Goal: Task Accomplishment & Management: Manage account settings

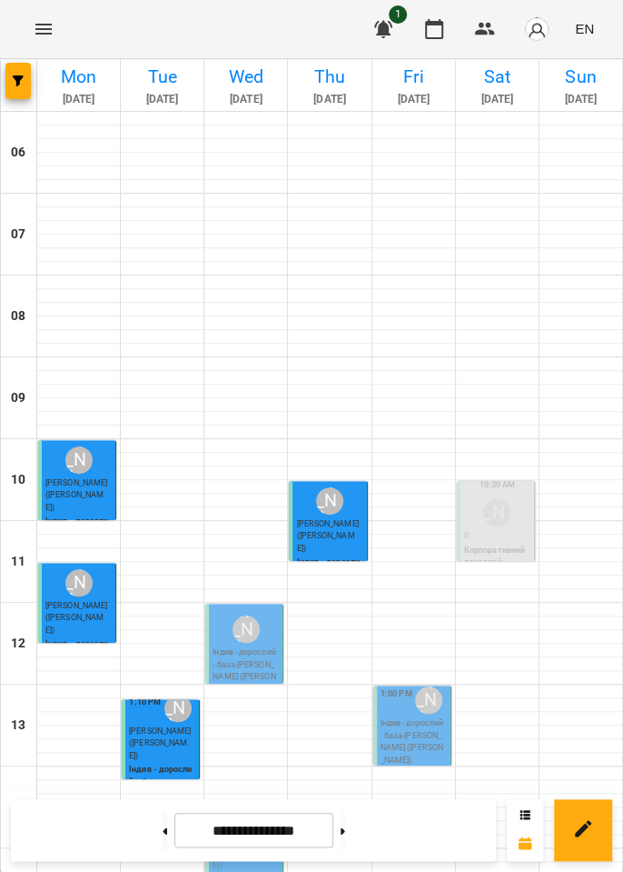
click at [345, 830] on icon at bounding box center [343, 830] width 5 height 6
type input "**********"
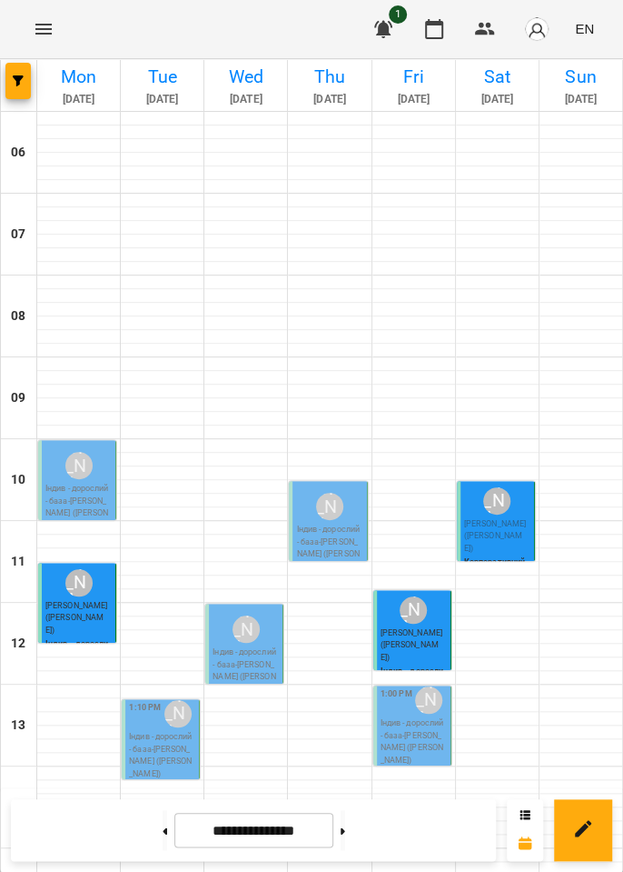
scroll to position [331, 0]
click at [251, 612] on div "[PERSON_NAME]" at bounding box center [246, 629] width 35 height 35
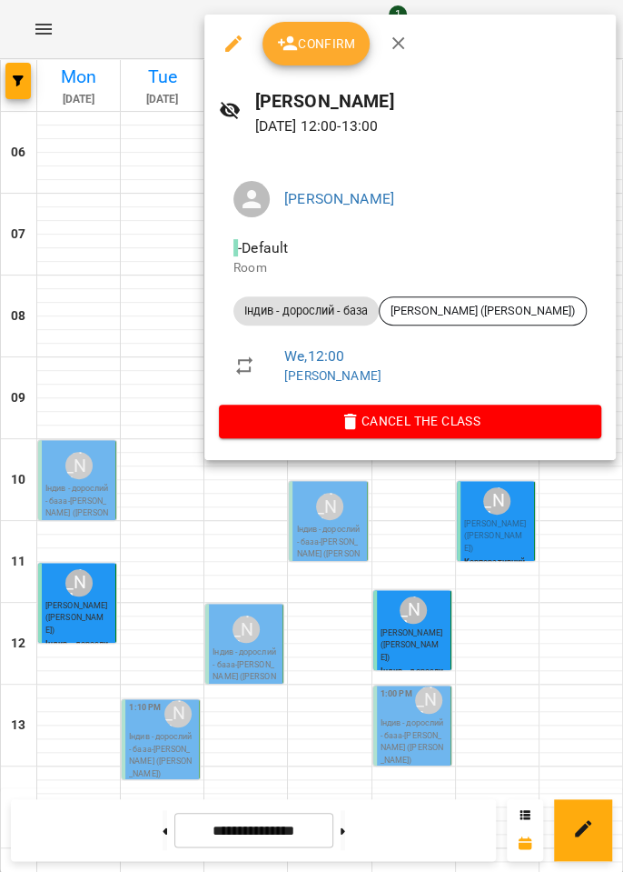
click at [327, 55] on button "Confirm" at bounding box center [316, 44] width 107 height 44
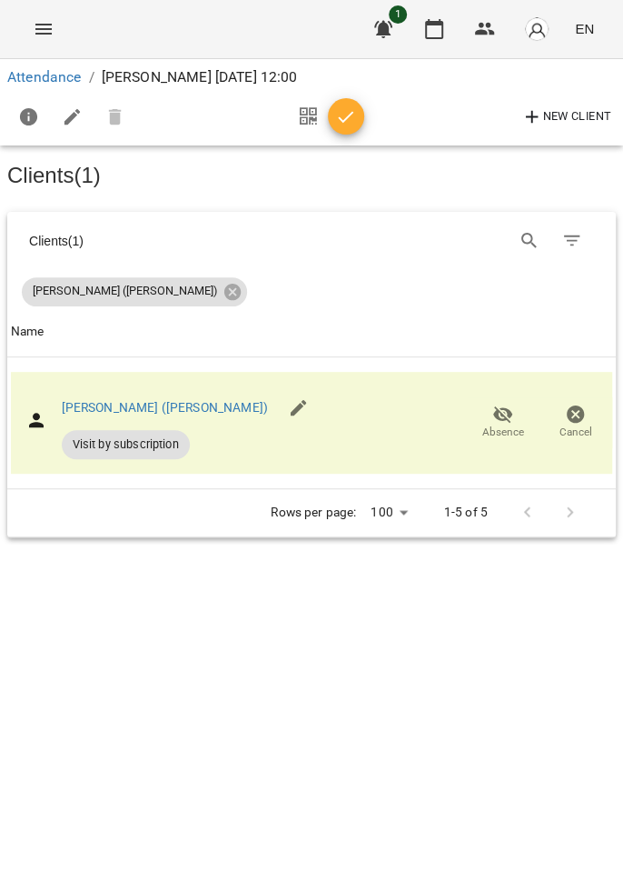
click at [344, 127] on icon "button" at bounding box center [346, 117] width 22 height 22
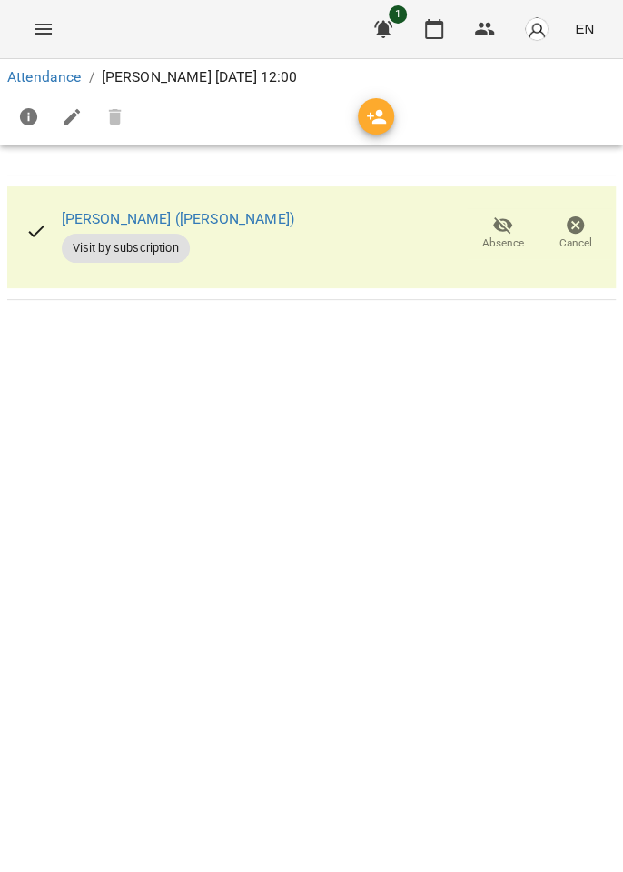
click at [425, 37] on icon "button" at bounding box center [435, 29] width 22 height 22
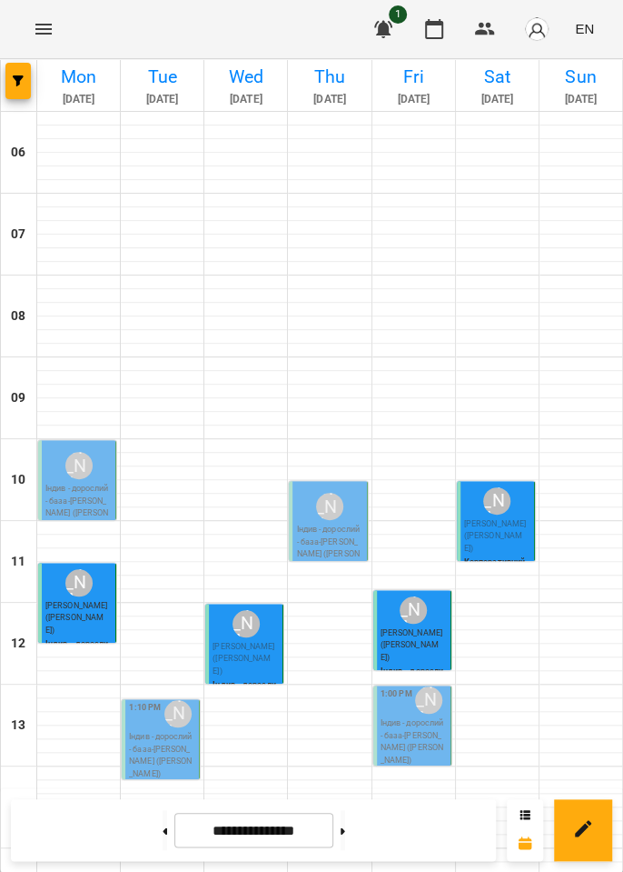
scroll to position [336, 0]
click at [253, 642] on span "[PERSON_NAME] ([PERSON_NAME])" at bounding box center [244, 659] width 62 height 34
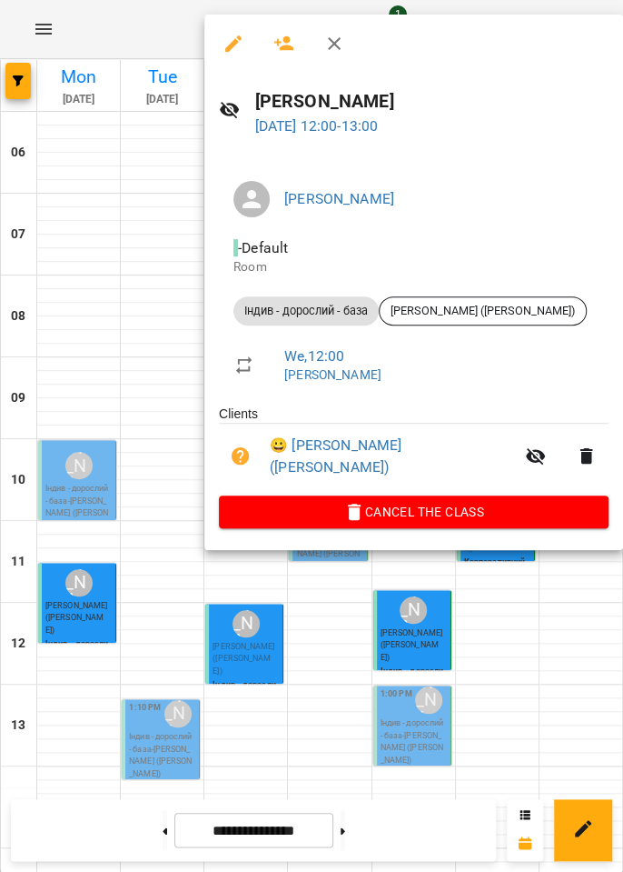
click at [444, 508] on span "Cancel the class" at bounding box center [414, 512] width 361 height 22
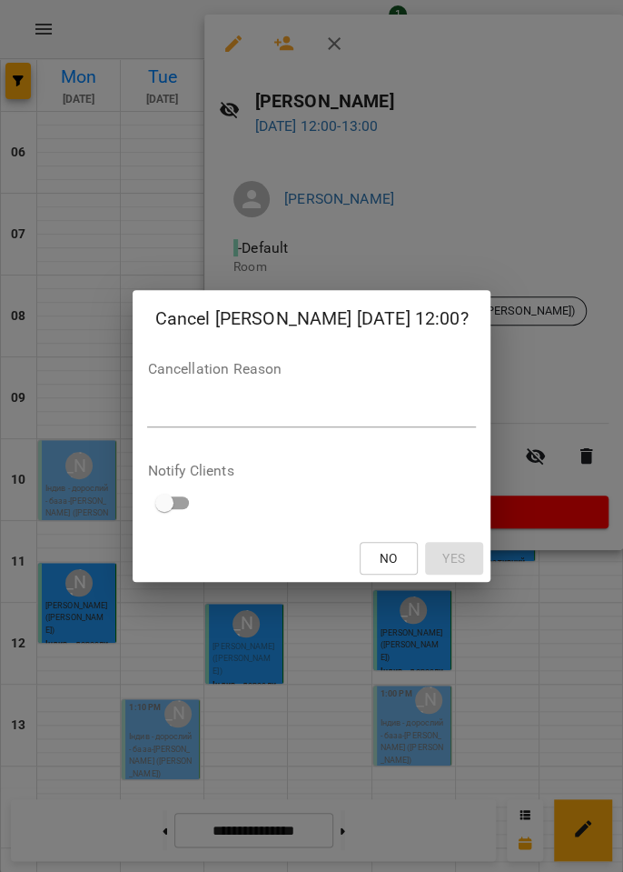
click at [394, 411] on textarea at bounding box center [311, 412] width 328 height 17
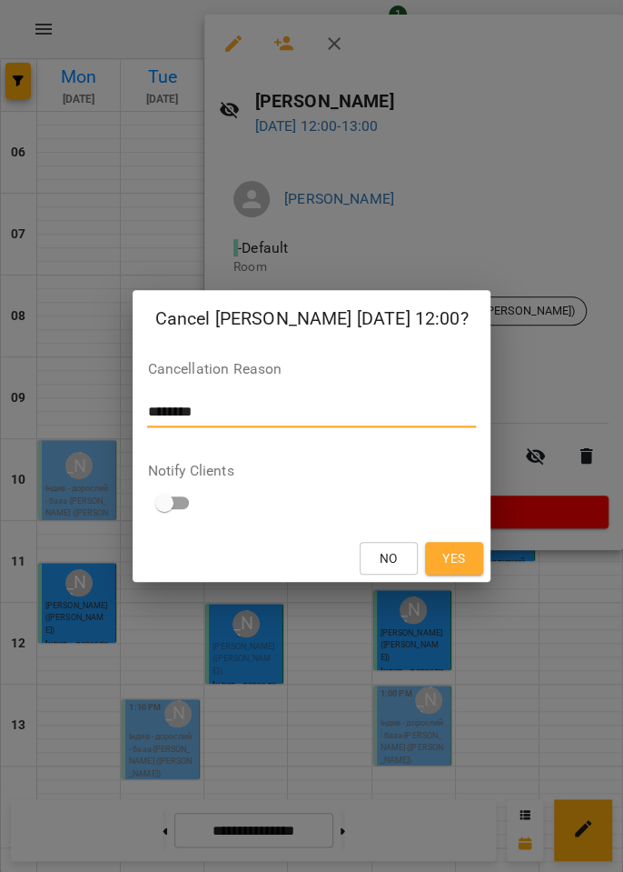
type textarea "*********"
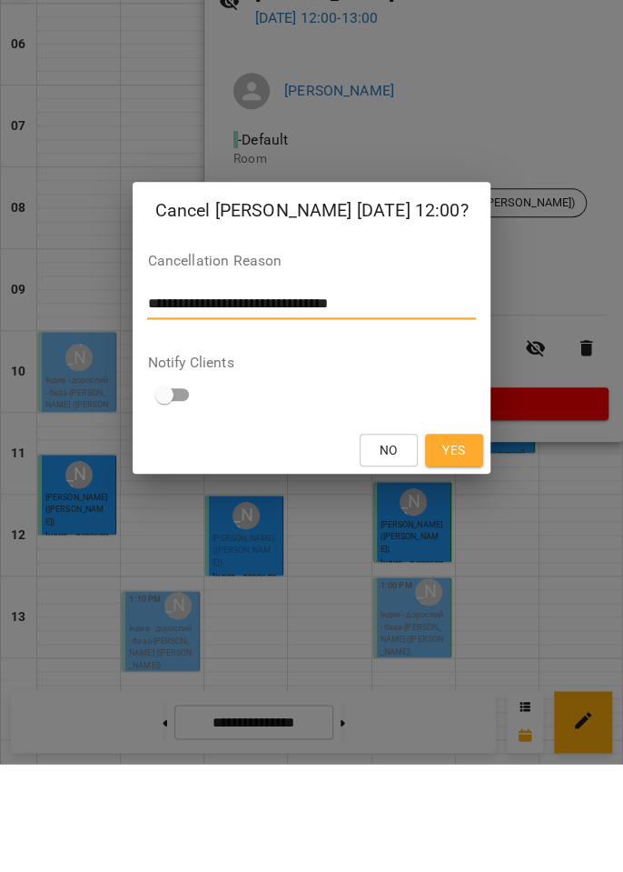
type textarea "**********"
click at [445, 563] on span "Yes" at bounding box center [454, 558] width 23 height 22
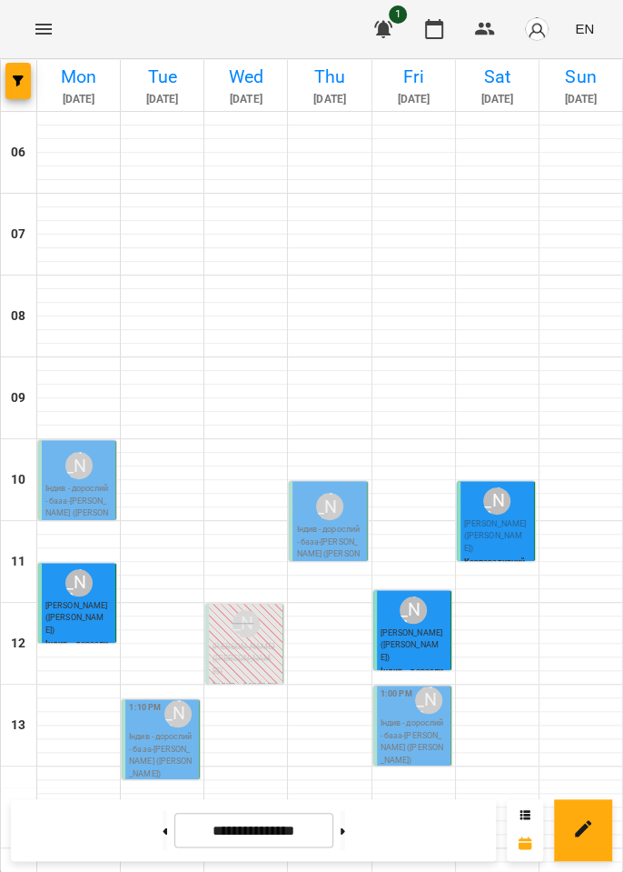
click at [420, 717] on p "Індив - дорослий - база - [PERSON_NAME] ([PERSON_NAME])" at bounding box center [414, 741] width 66 height 49
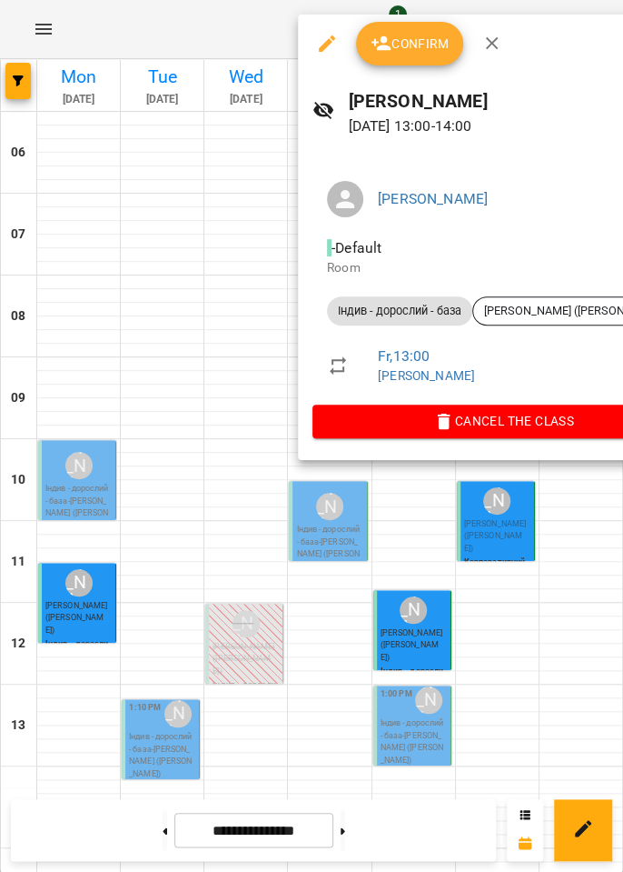
scroll to position [407, 0]
click at [503, 40] on button "button" at bounding box center [493, 44] width 44 height 44
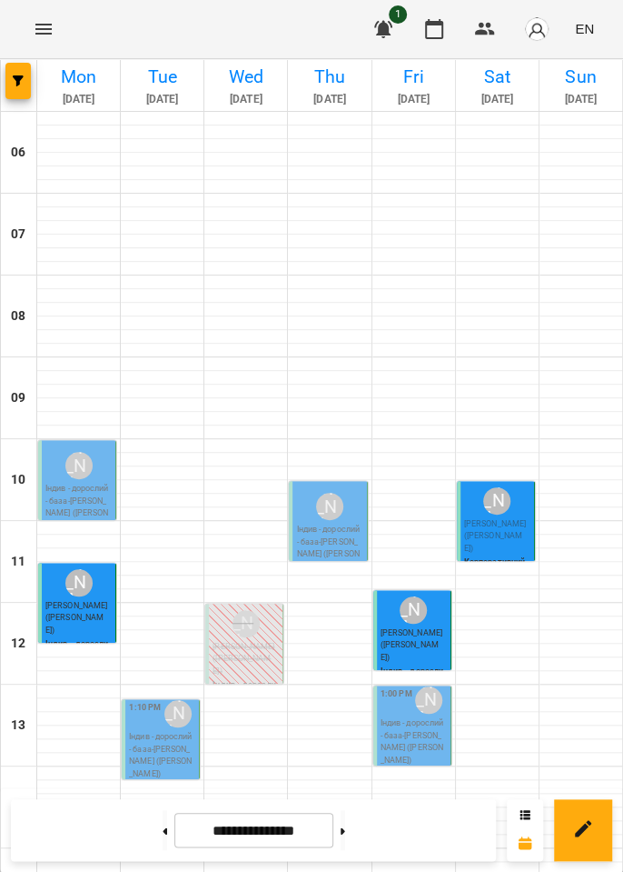
scroll to position [278, 0]
click at [345, 834] on button at bounding box center [343, 830] width 5 height 40
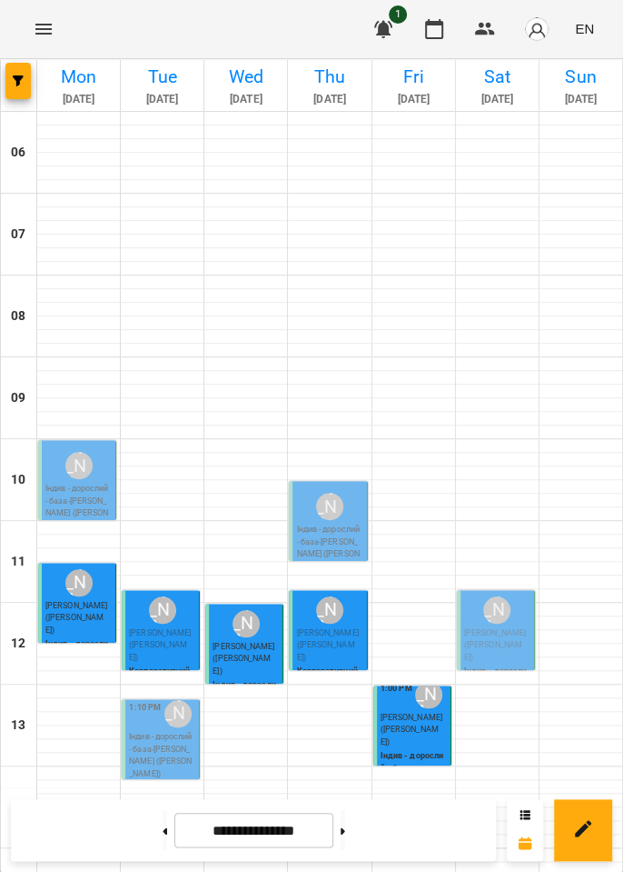
scroll to position [445, 0]
click at [163, 827] on button at bounding box center [165, 830] width 5 height 40
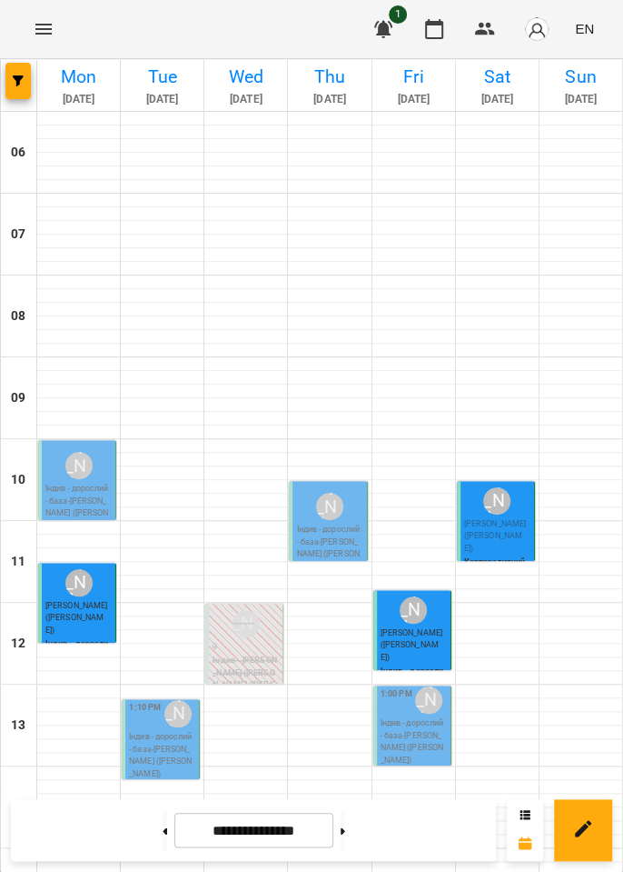
scroll to position [177, 0]
click at [345, 842] on button at bounding box center [343, 830] width 5 height 40
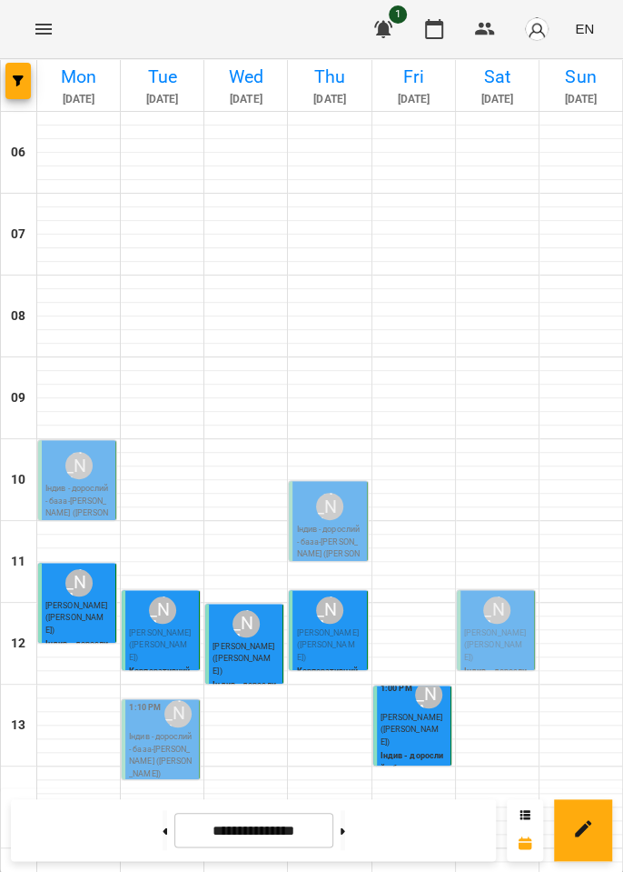
scroll to position [288, 0]
click at [345, 836] on button at bounding box center [343, 830] width 5 height 40
type input "**********"
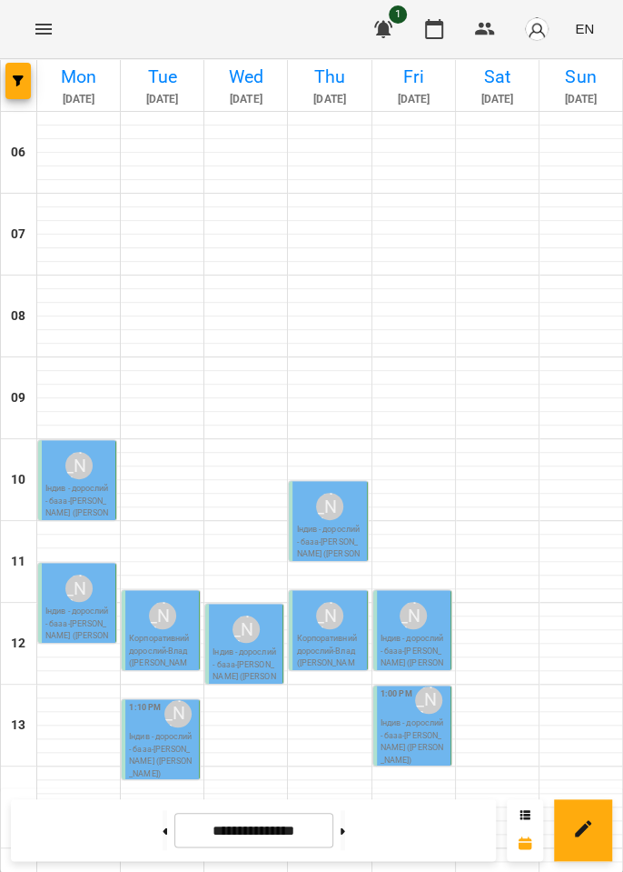
scroll to position [296, 0]
